Goal: Task Accomplishment & Management: Use online tool/utility

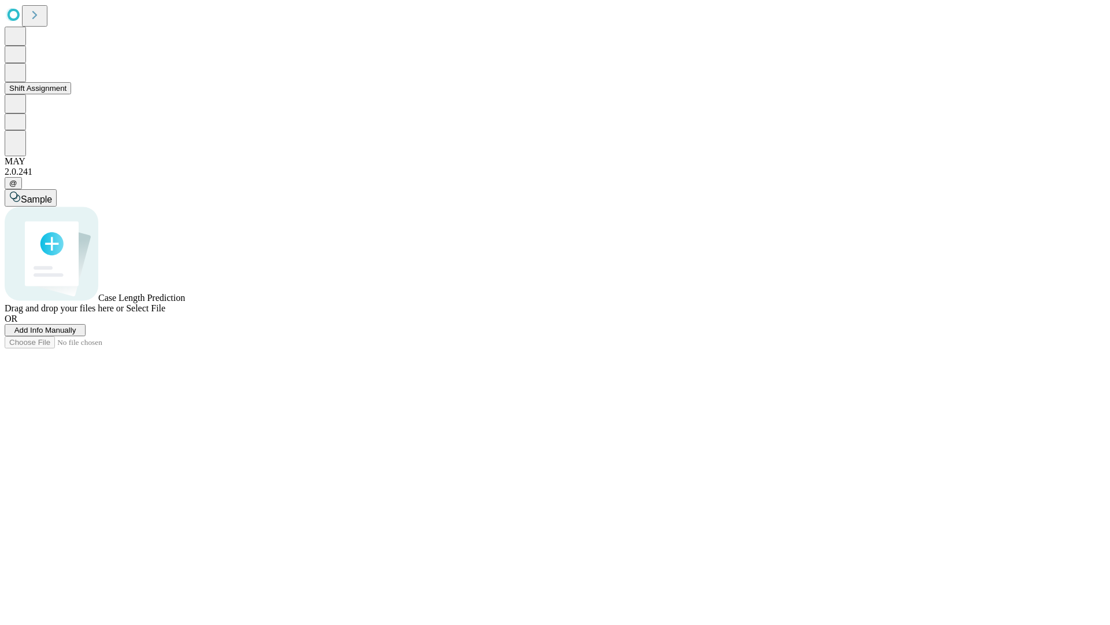
click at [71, 94] on button "Shift Assignment" at bounding box center [38, 88] width 67 height 12
